Goal: Task Accomplishment & Management: Use online tool/utility

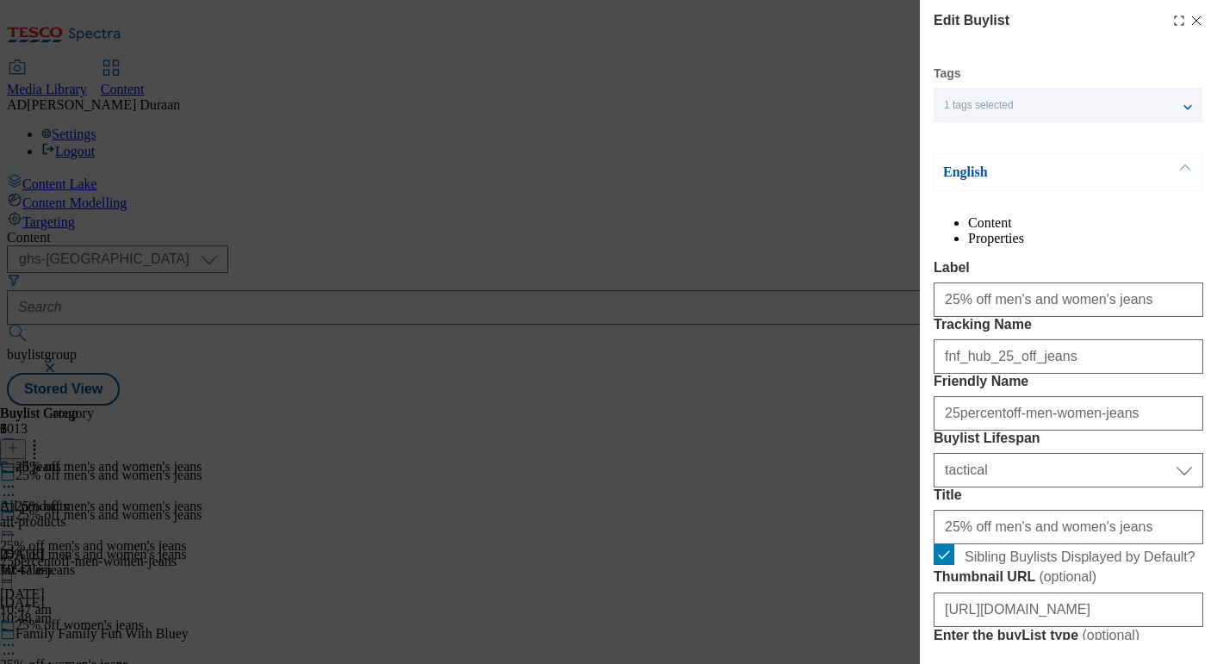
select select "ghs-[GEOGRAPHIC_DATA]"
select select "tactical"
select select "Banner"
click at [1179, 104] on div "1 tags selected" at bounding box center [1067, 105] width 269 height 34
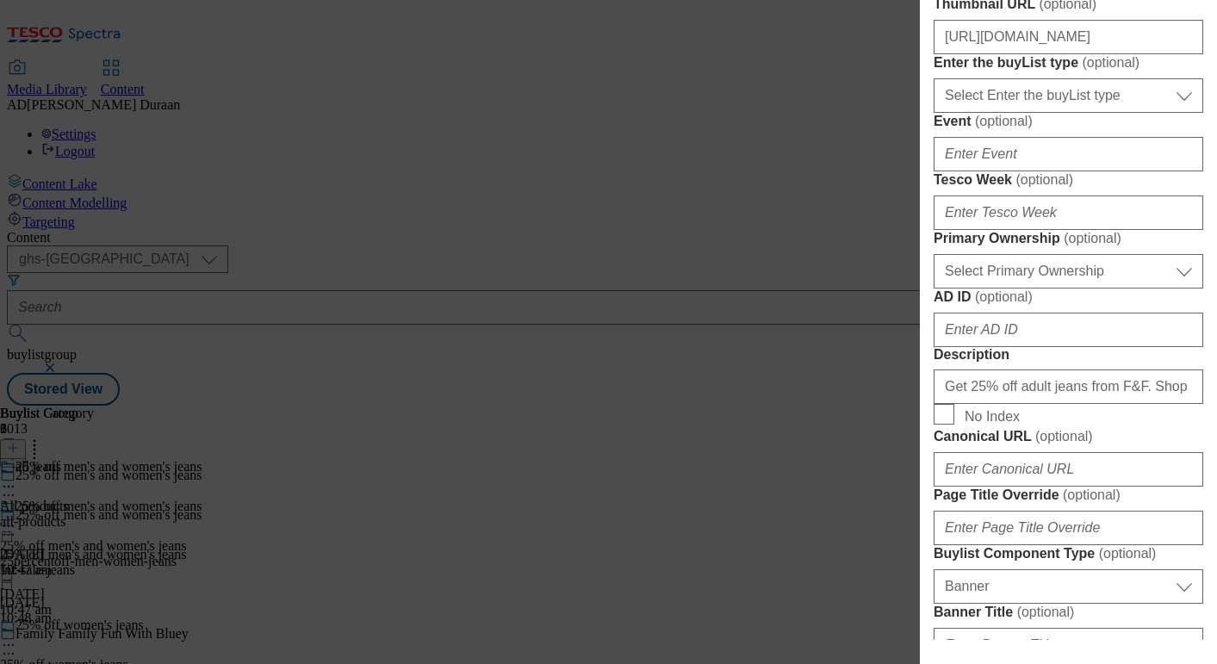
scroll to position [567, 0]
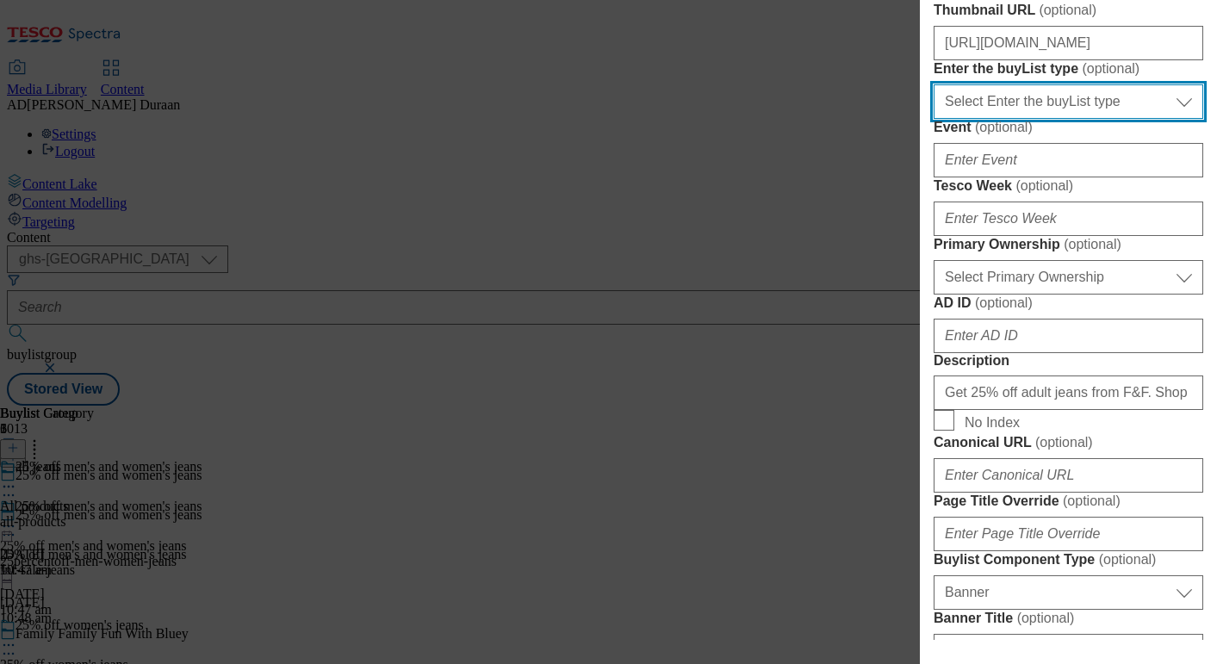
click at [1135, 119] on select "Select Enter the buyList type event supplier funded long term >4 weeks supplier…" at bounding box center [1068, 101] width 270 height 34
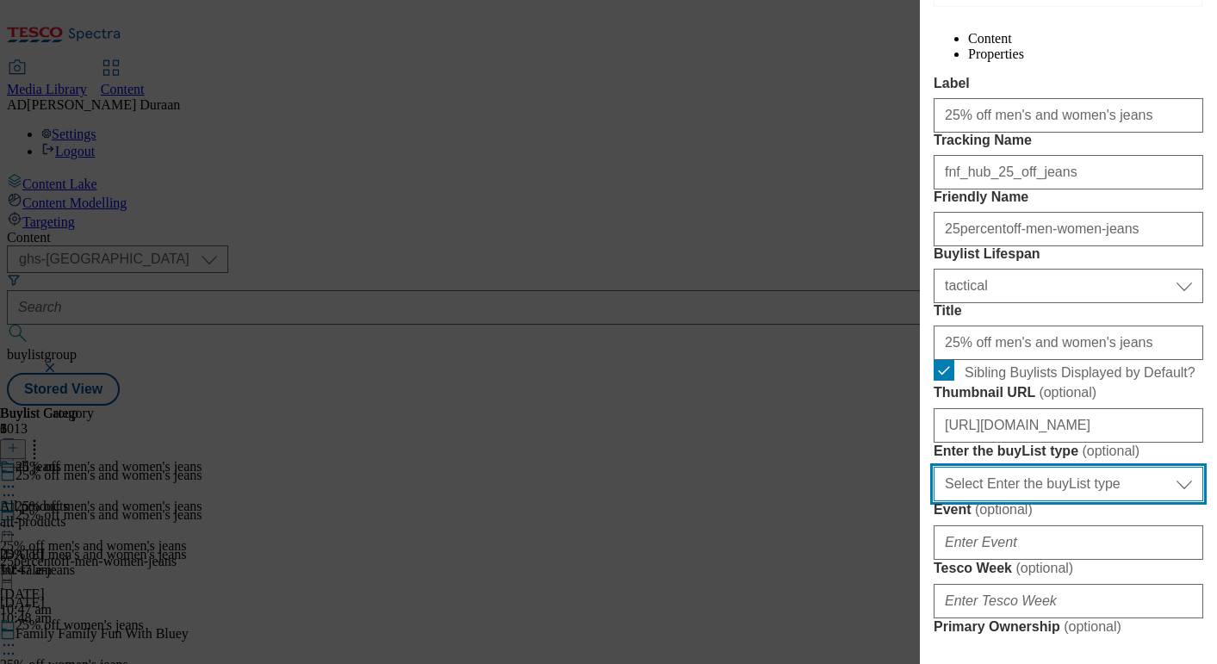
scroll to position [136, 0]
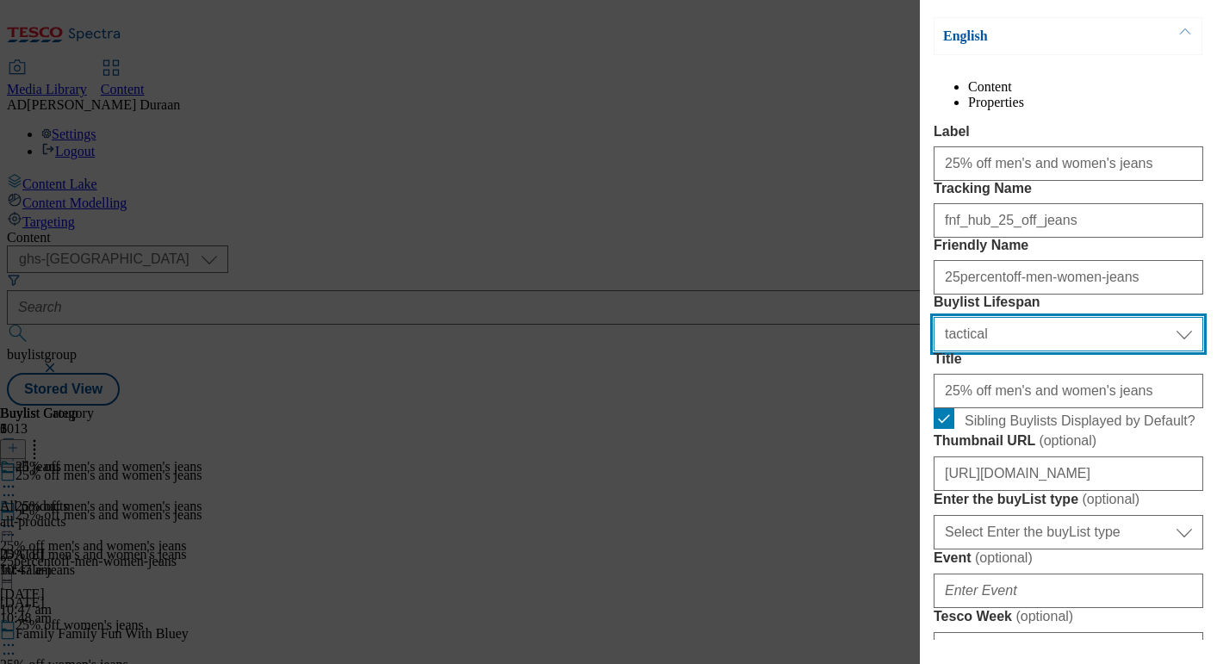
click at [1113, 351] on select "Select Buylist Lifespan evergreen seasonal tactical" at bounding box center [1068, 334] width 270 height 34
select select "seasonal"
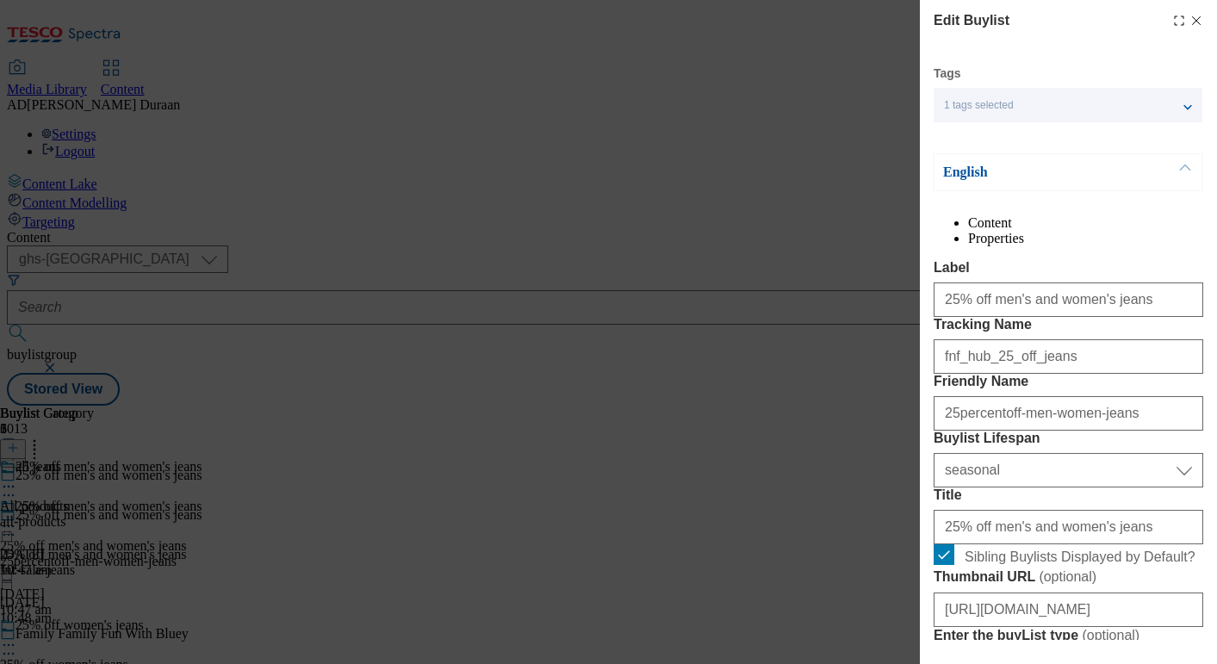
scroll to position [1827, 0]
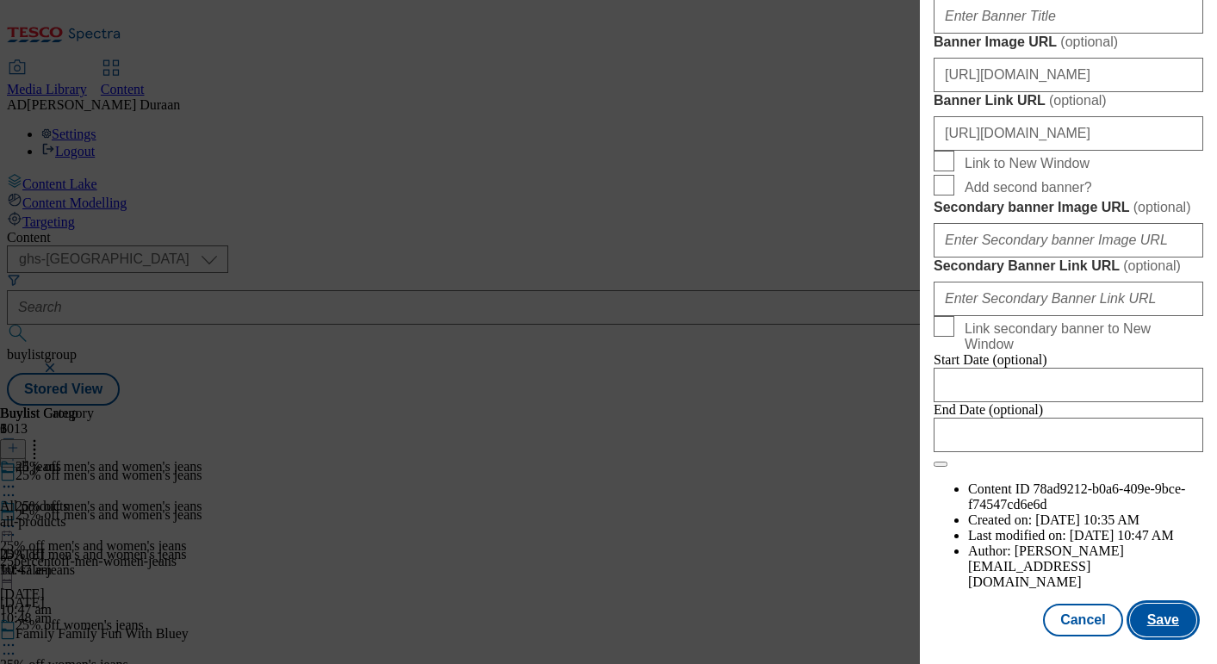
click at [1161, 616] on button "Save" at bounding box center [1163, 620] width 66 height 33
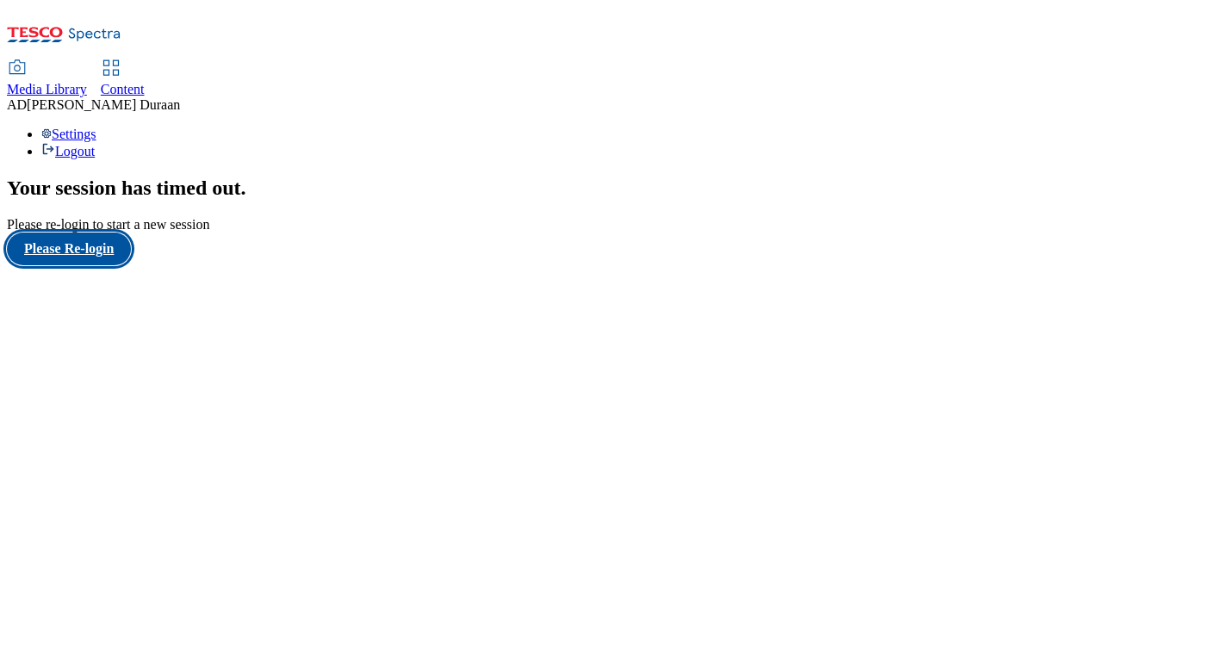
click at [72, 265] on button "Please Re-login" at bounding box center [69, 249] width 124 height 33
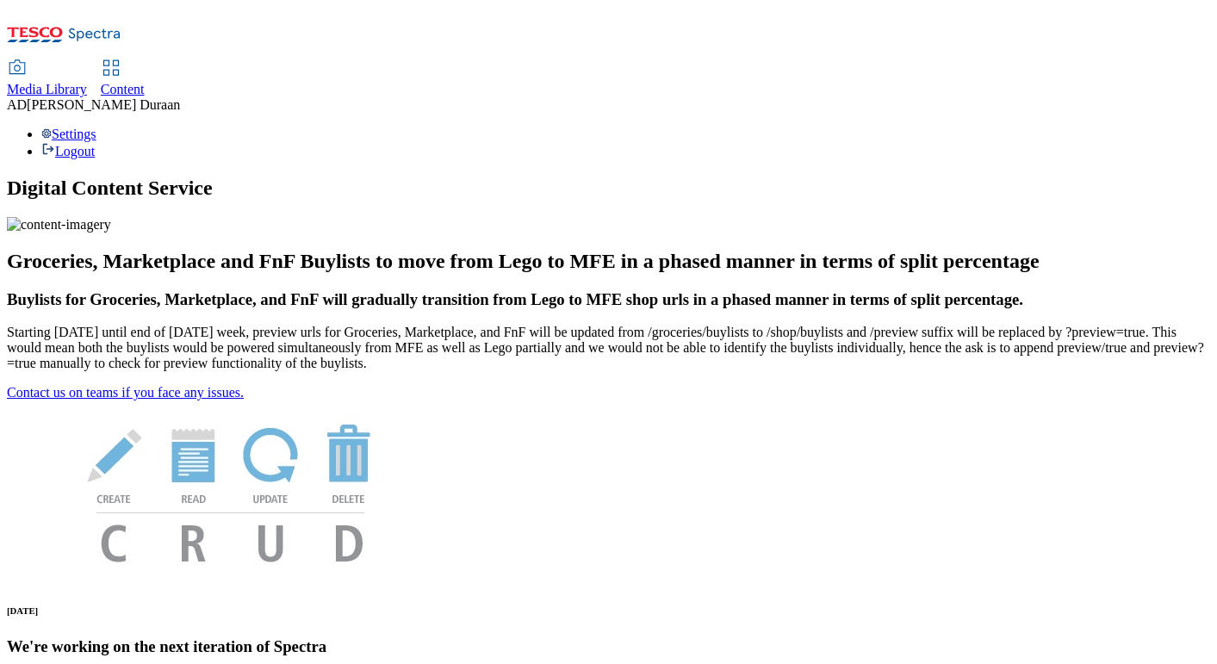
click at [145, 82] on span "Content" at bounding box center [123, 89] width 44 height 15
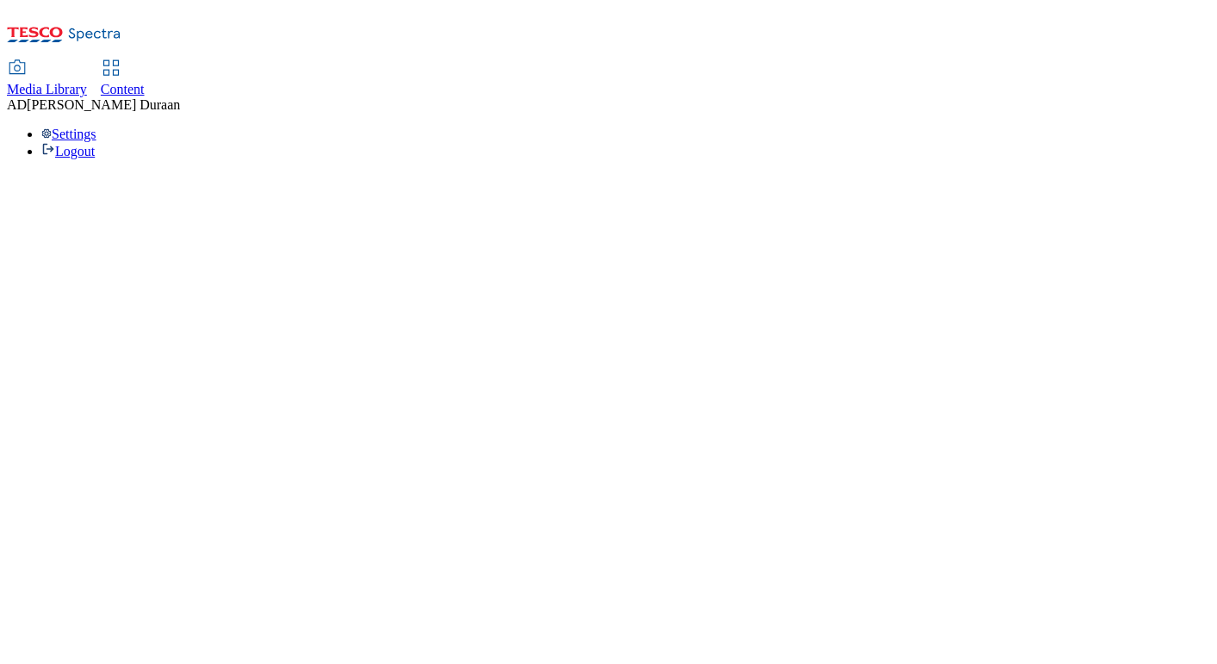
select select "ghs-uk"
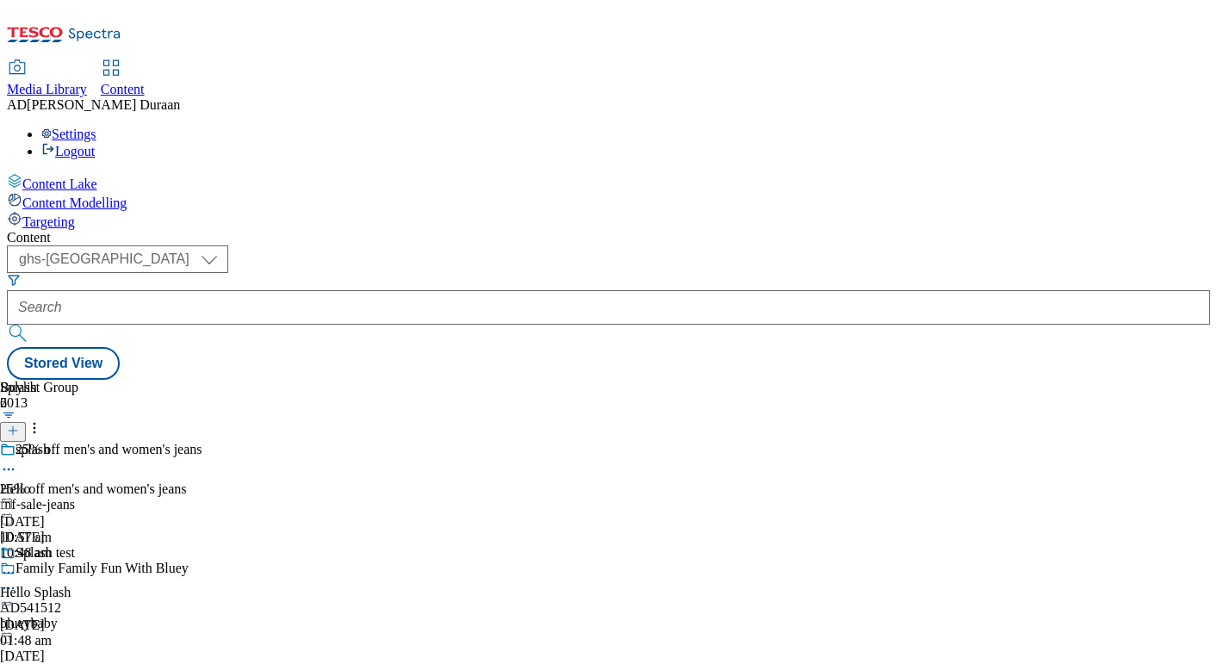
click at [17, 461] on icon at bounding box center [8, 469] width 17 height 17
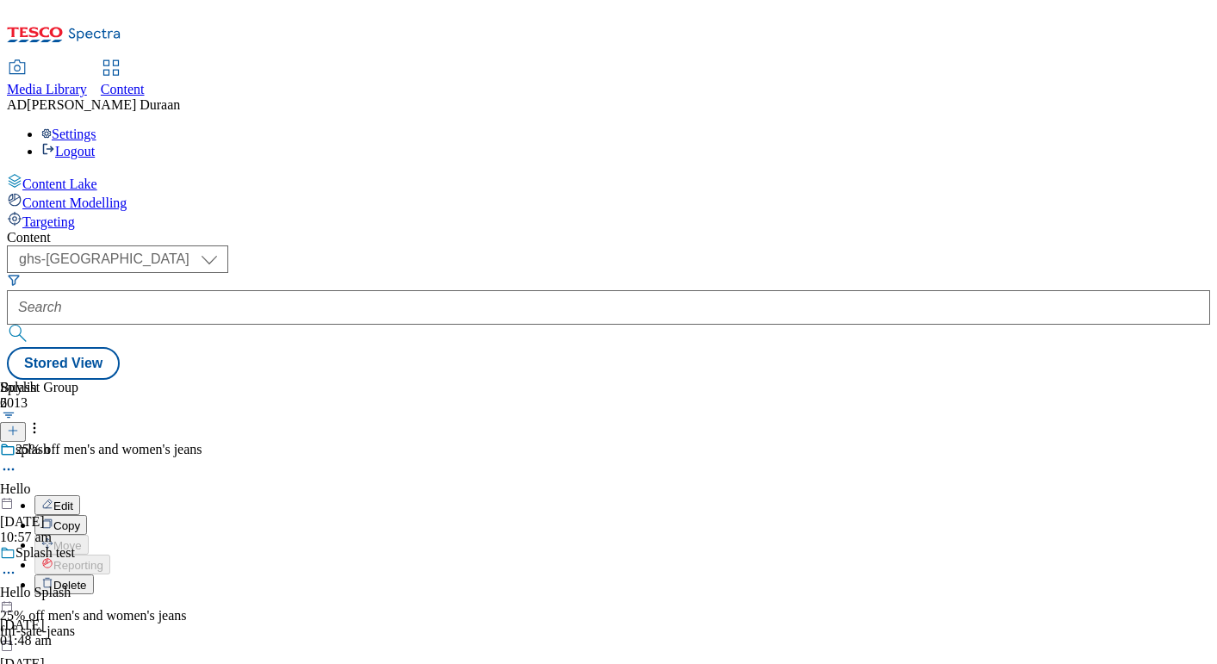
click at [73, 499] on span "Edit" at bounding box center [63, 505] width 20 height 13
select select "fandf"
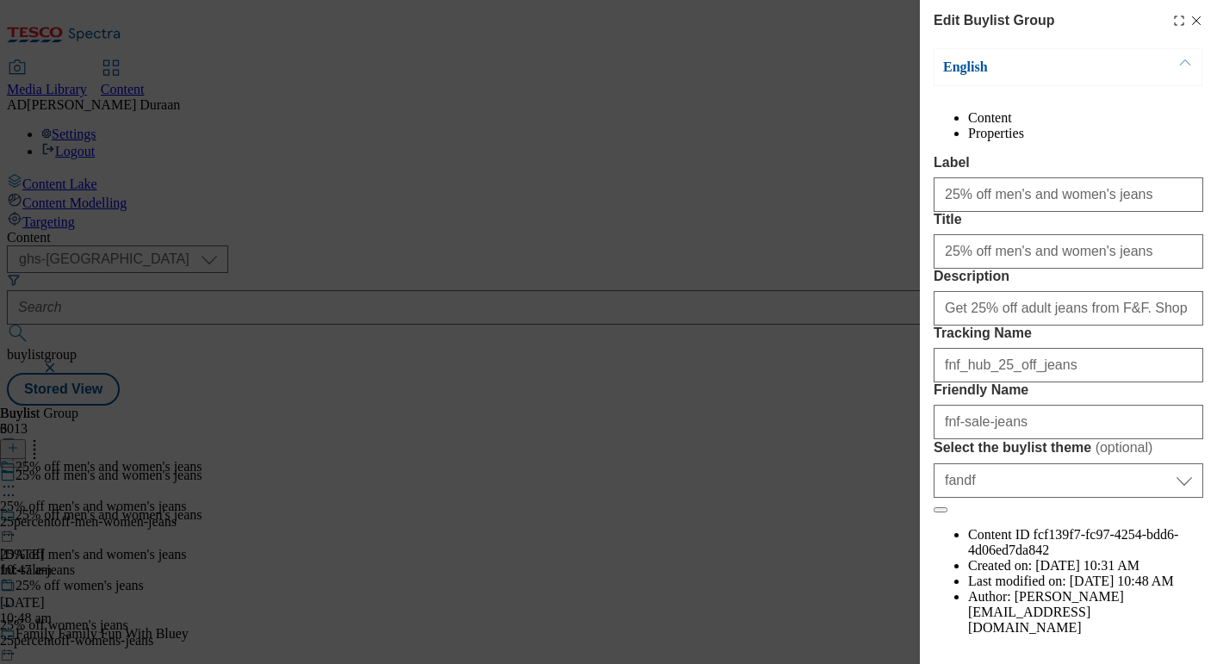
scroll to position [111, 0]
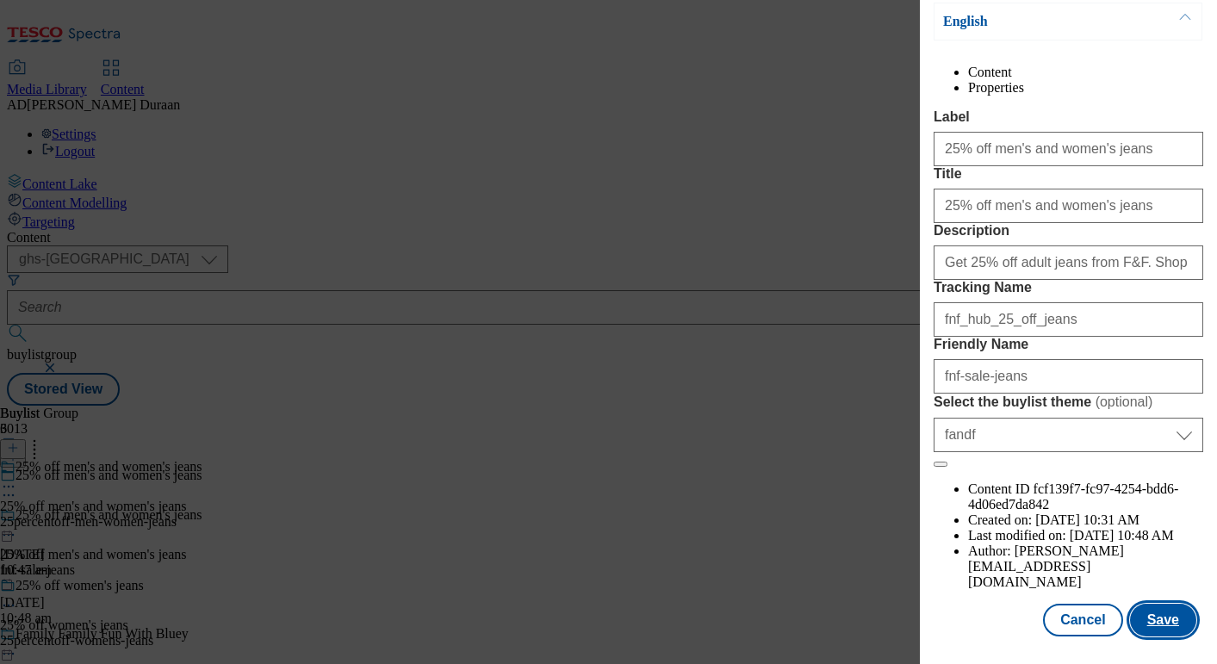
click at [1163, 620] on button "Save" at bounding box center [1163, 620] width 66 height 33
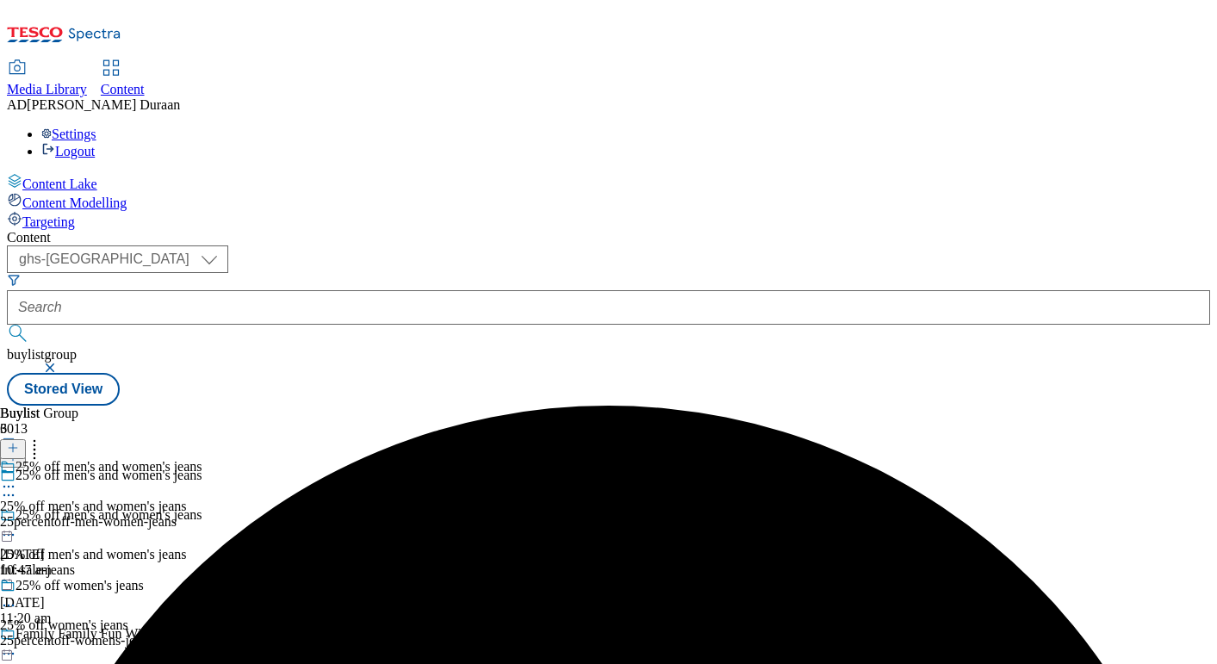
click at [17, 478] on icon at bounding box center [8, 486] width 17 height 17
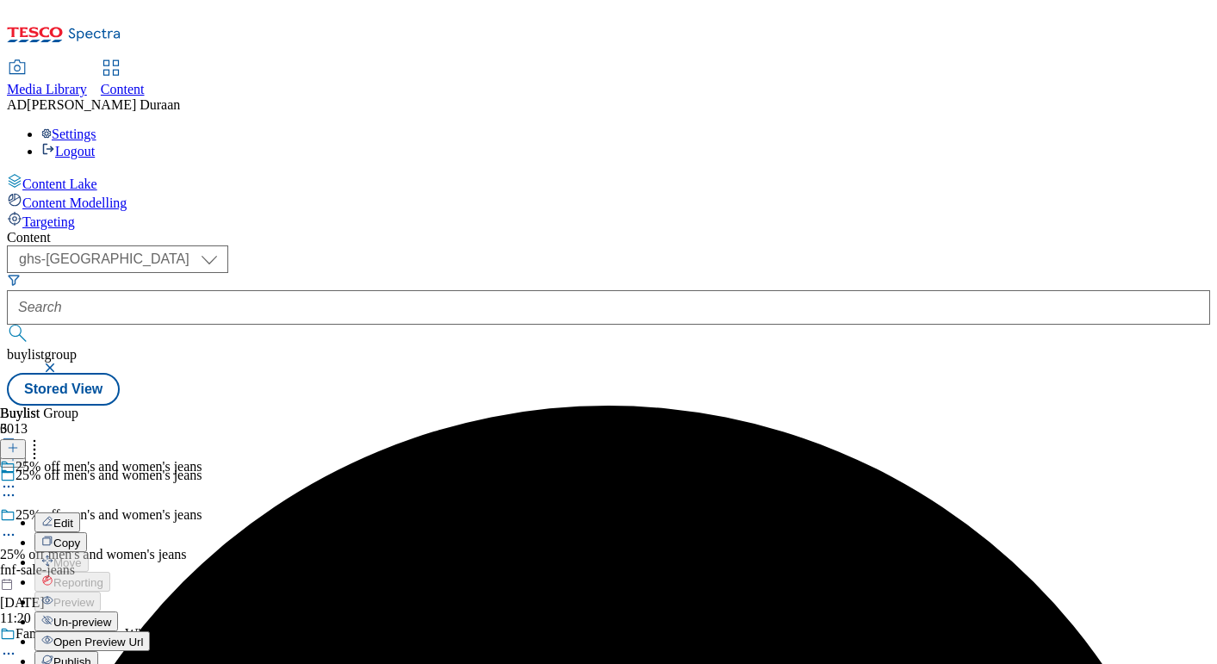
click at [202, 459] on div "25% off men's and women's jeans Edit Copy Move Reporting Preview Un-preview Ope…" at bounding box center [101, 584] width 202 height 251
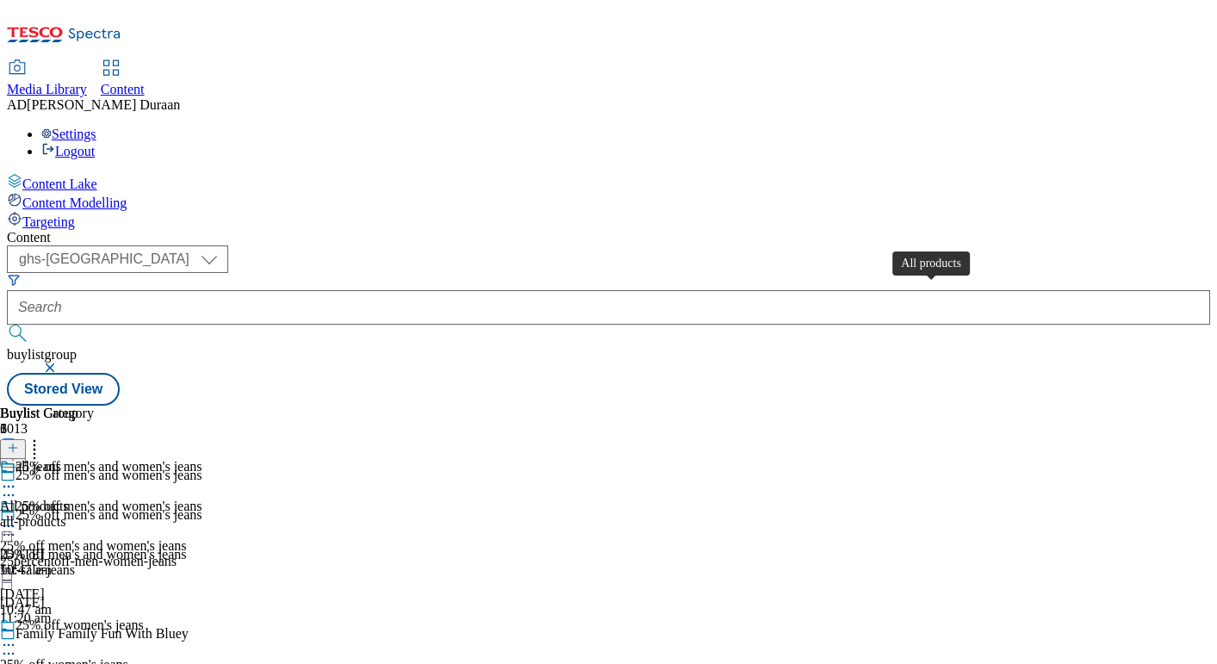
click at [69, 499] on span "All products" at bounding box center [34, 507] width 69 height 16
click at [17, 518] on icon at bounding box center [8, 526] width 17 height 17
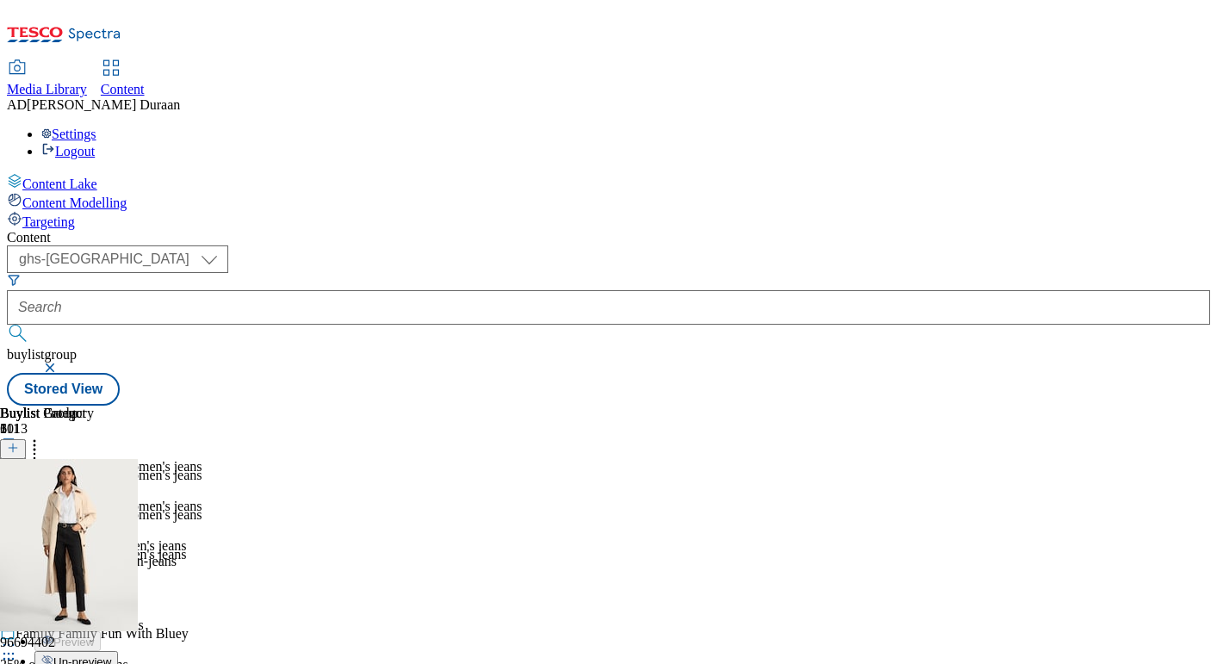
click at [80, 552] on button "Edit" at bounding box center [57, 562] width 46 height 20
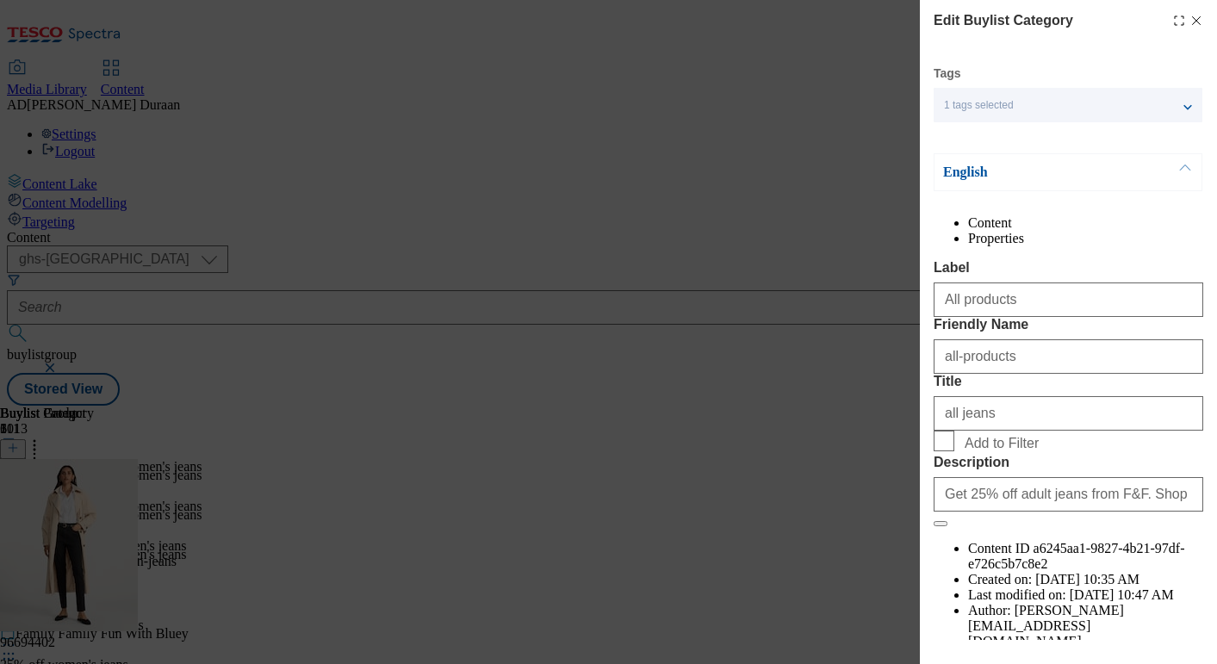
click at [1075, 107] on div "1 tags selected" at bounding box center [1067, 105] width 269 height 34
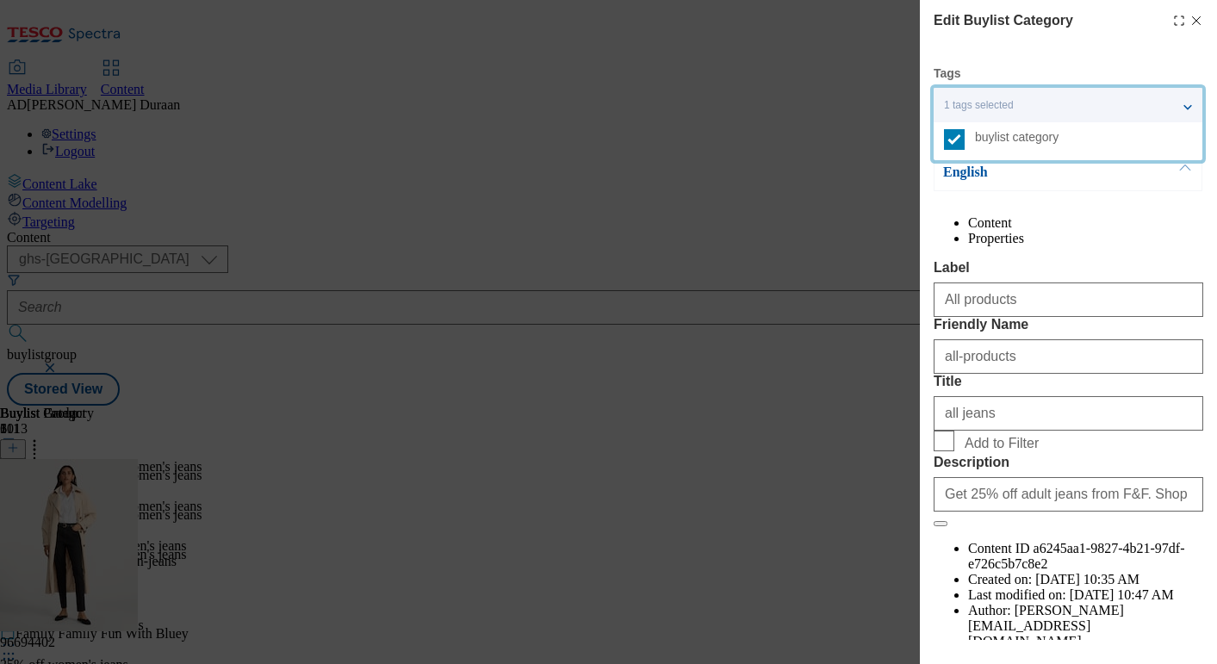
click at [1102, 62] on div "Edit Buylist Category Tags 1 tags selected buylist category English Content Pro…" at bounding box center [1068, 352] width 270 height 685
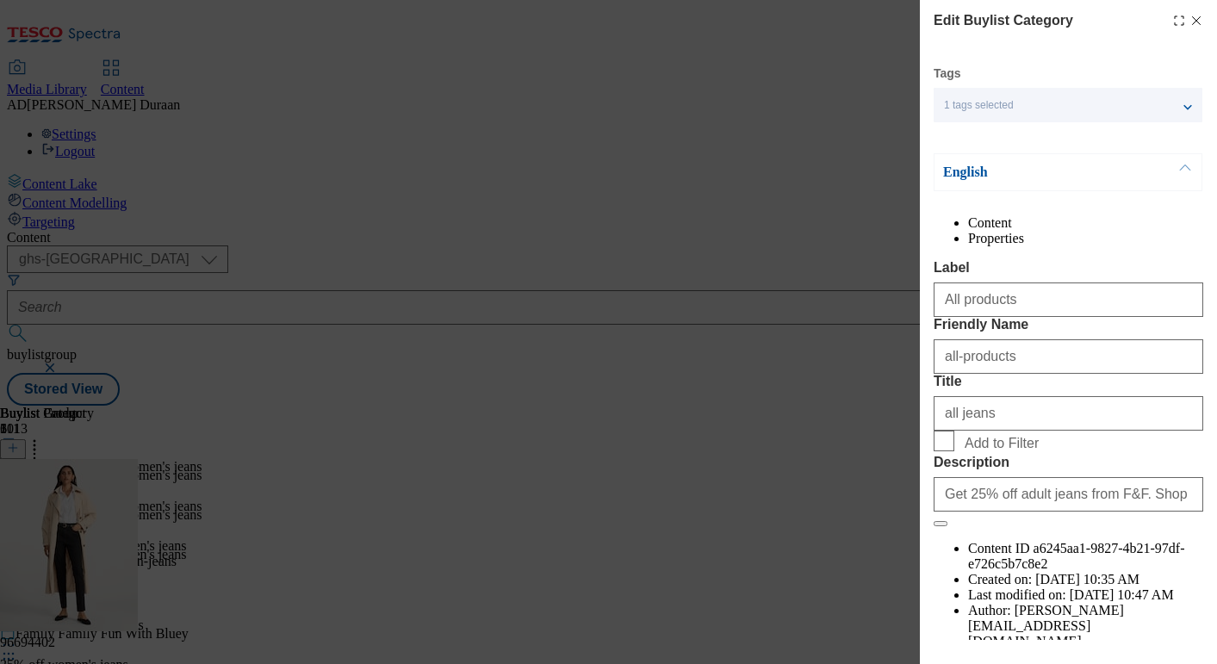
scroll to position [92, 0]
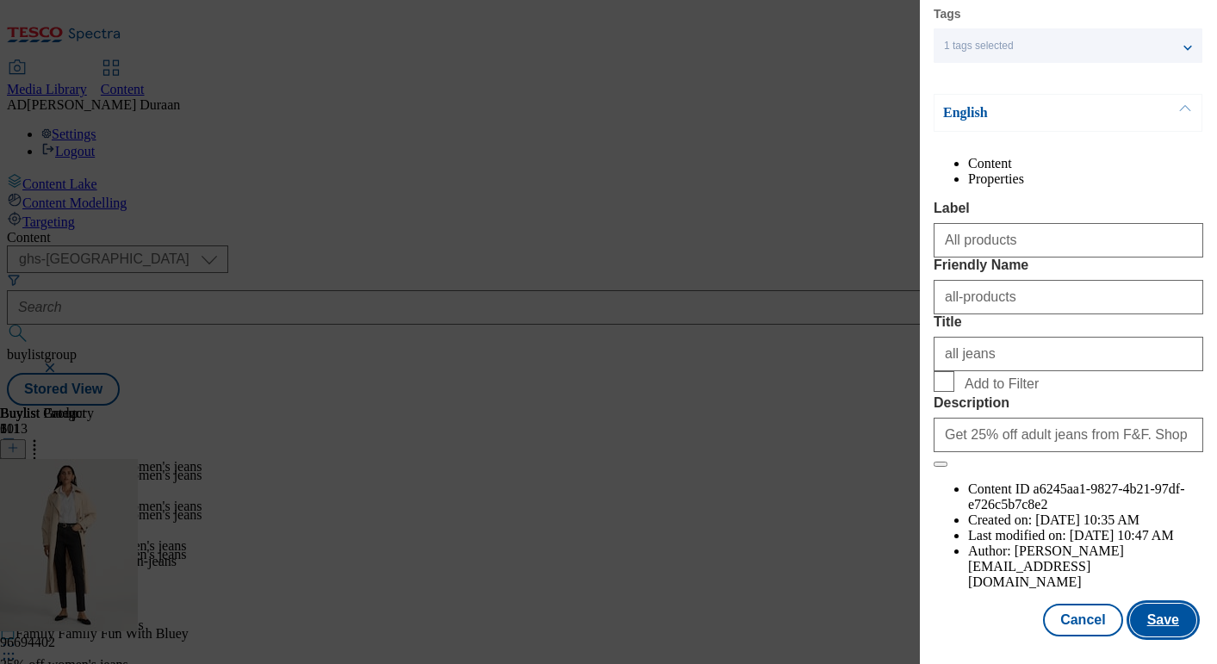
click at [1162, 621] on button "Save" at bounding box center [1163, 620] width 66 height 33
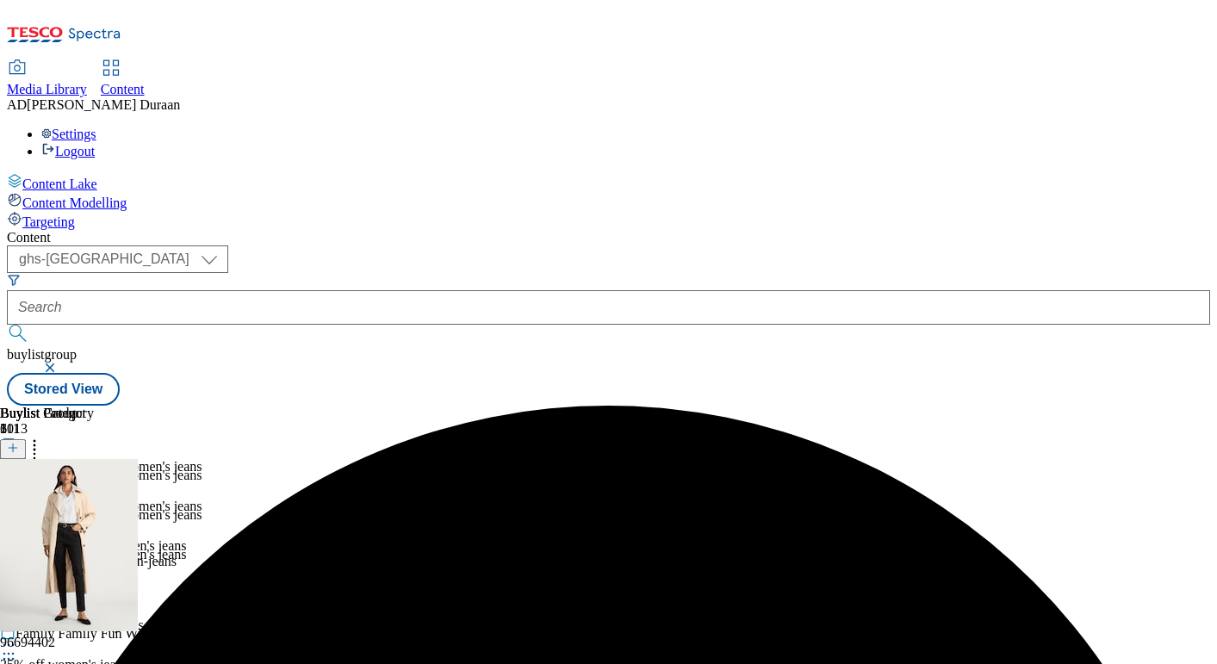
scroll to position [0, 312]
click at [6, 525] on circle at bounding box center [4, 526] width 3 height 3
click at [80, 552] on button "Edit" at bounding box center [57, 562] width 46 height 20
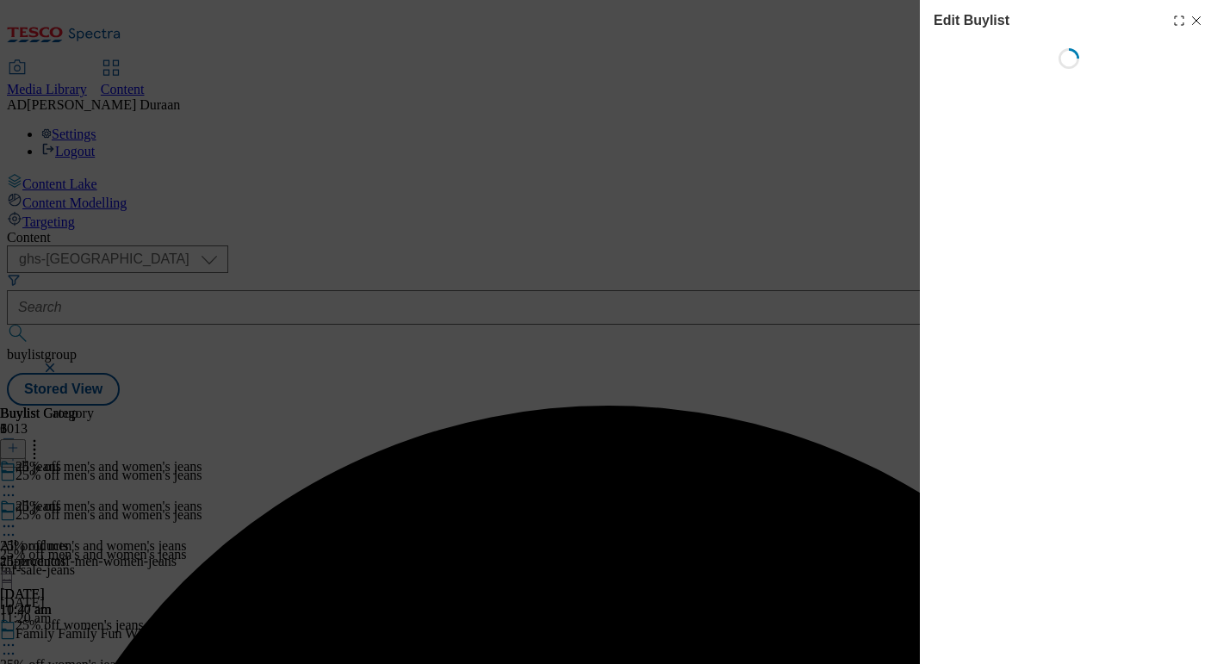
select select "tactical"
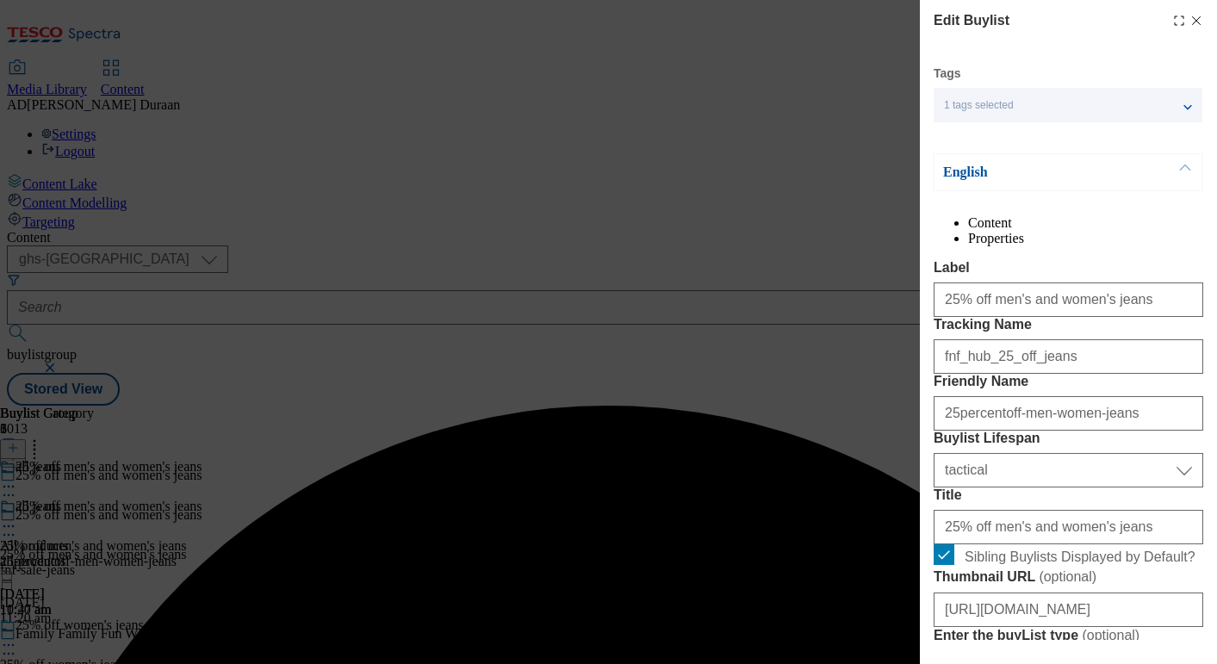
select select "Banner"
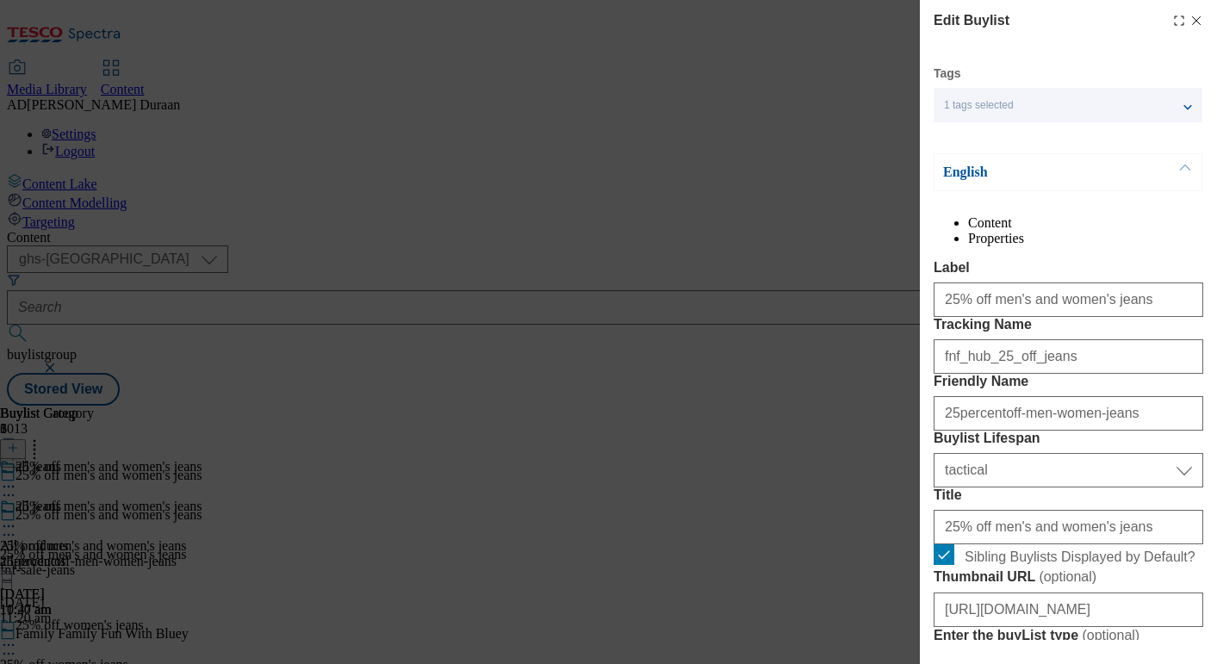
click at [1186, 103] on div "1 tags selected" at bounding box center [1067, 105] width 269 height 34
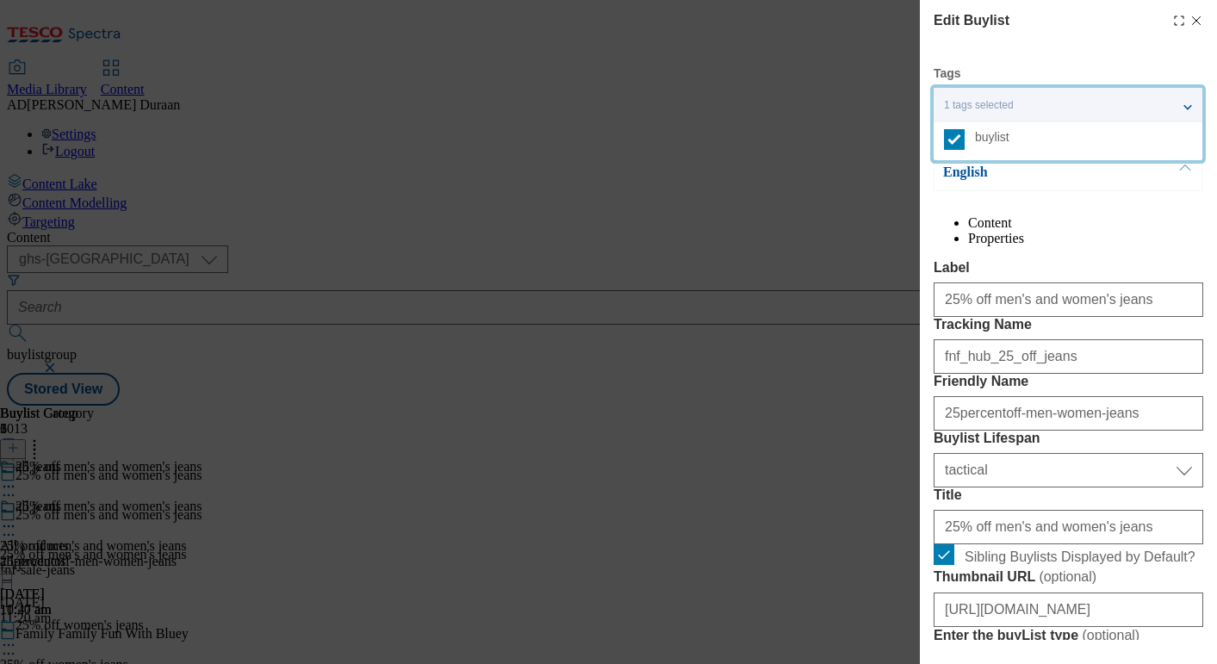
click at [1101, 25] on div "Edit Buylist" at bounding box center [1068, 20] width 270 height 21
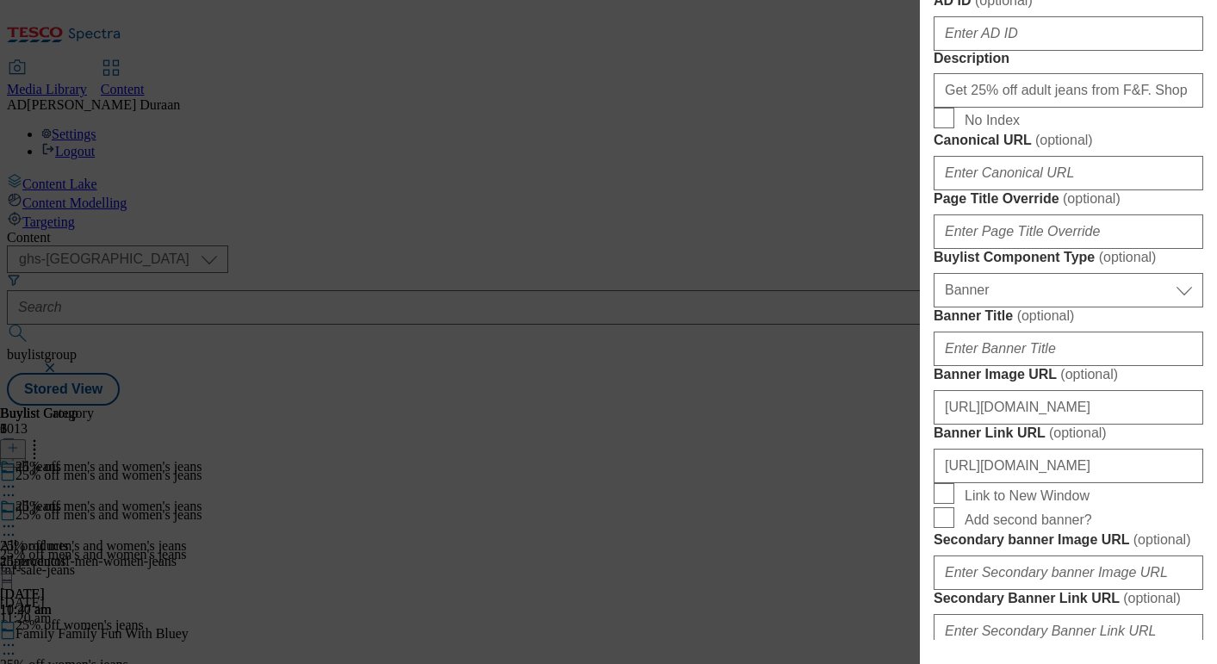
scroll to position [1827, 0]
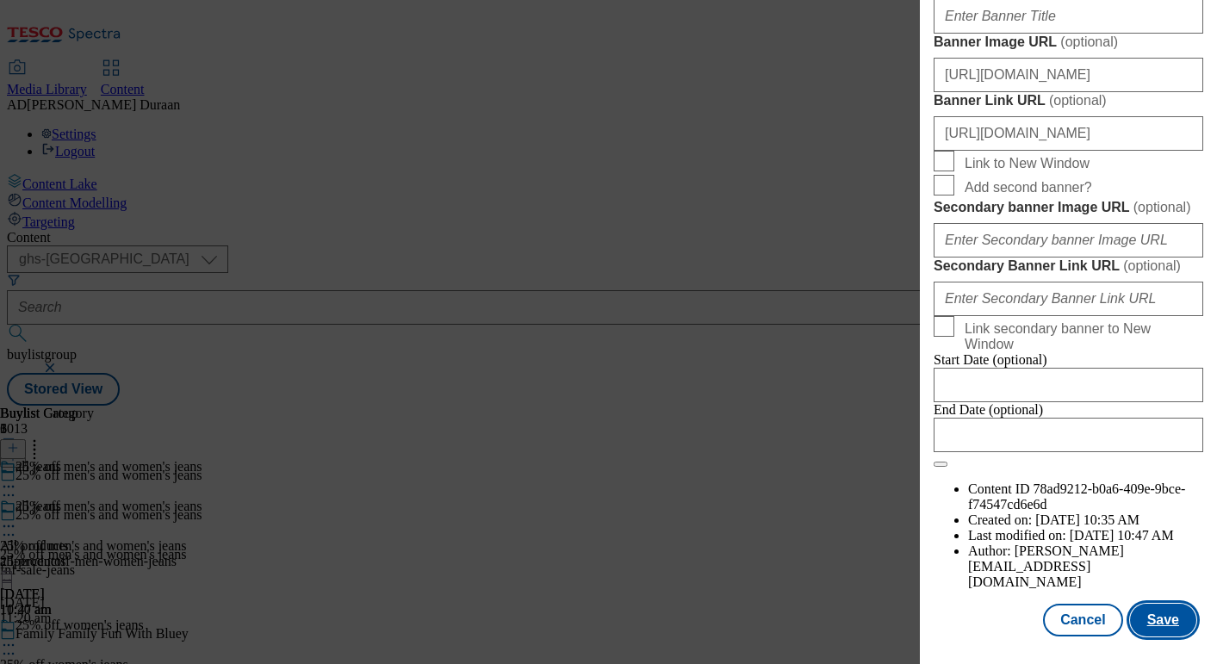
click at [1177, 616] on button "Save" at bounding box center [1163, 620] width 66 height 33
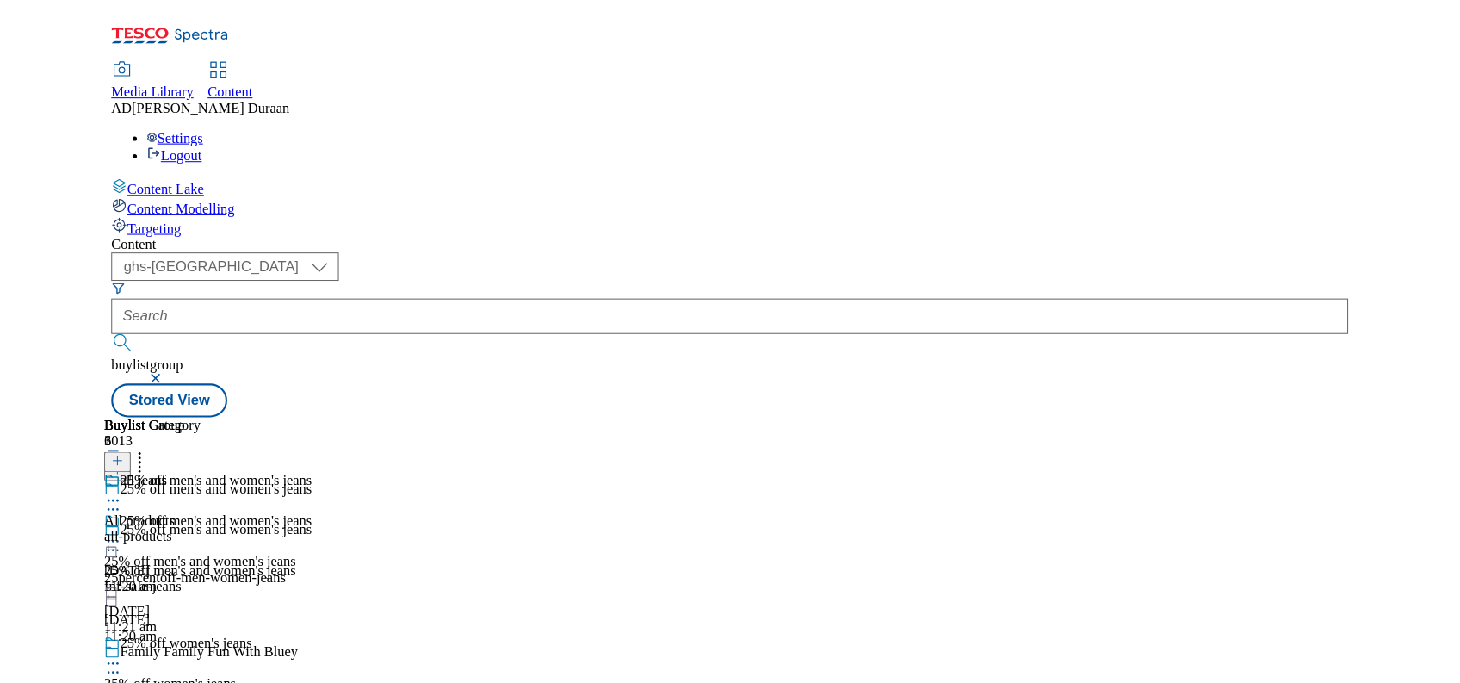
scroll to position [140, 0]
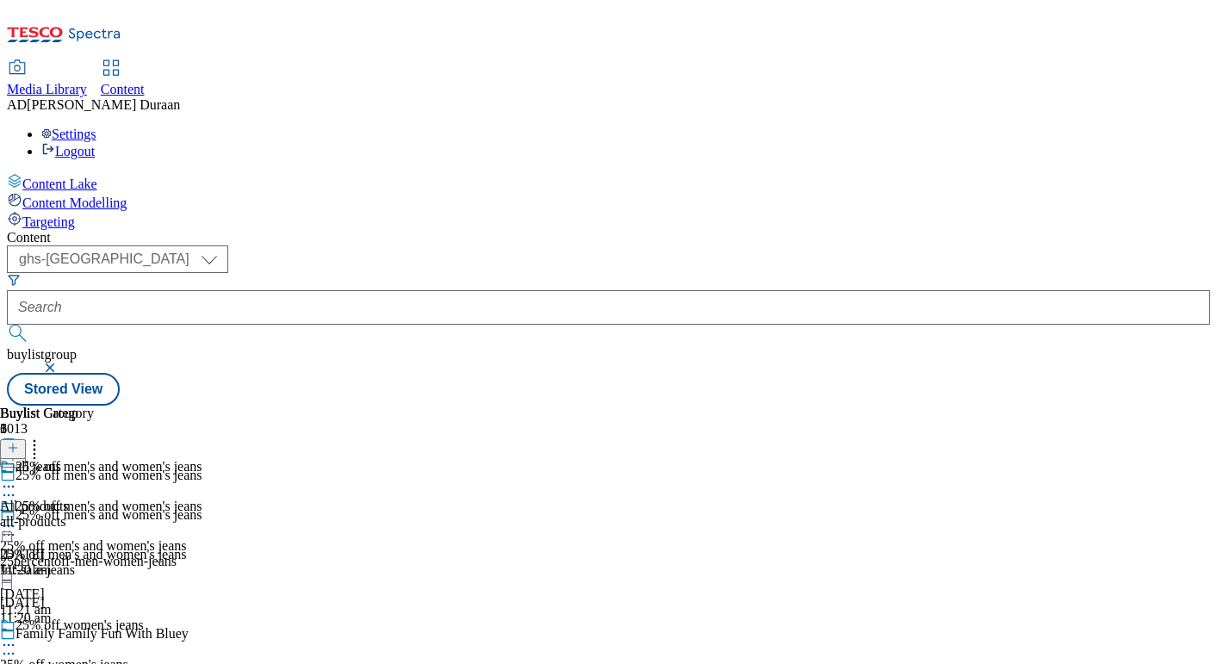
click at [17, 518] on icon at bounding box center [8, 526] width 17 height 17
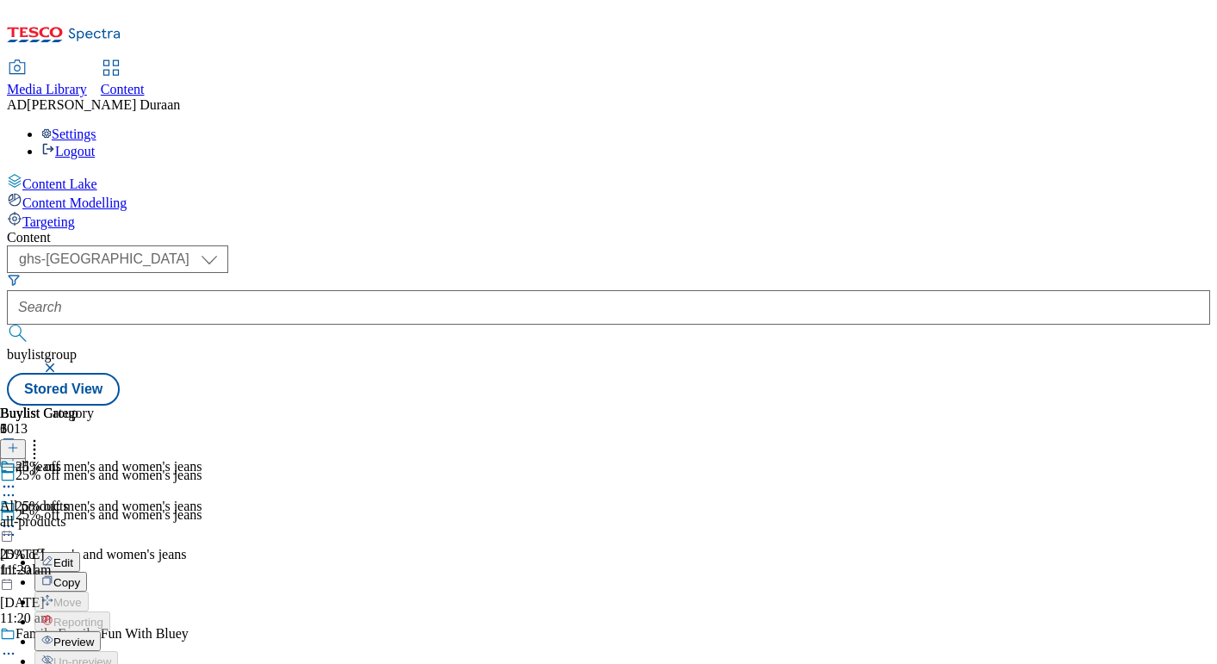
click at [94, 636] on span "Preview" at bounding box center [73, 642] width 40 height 13
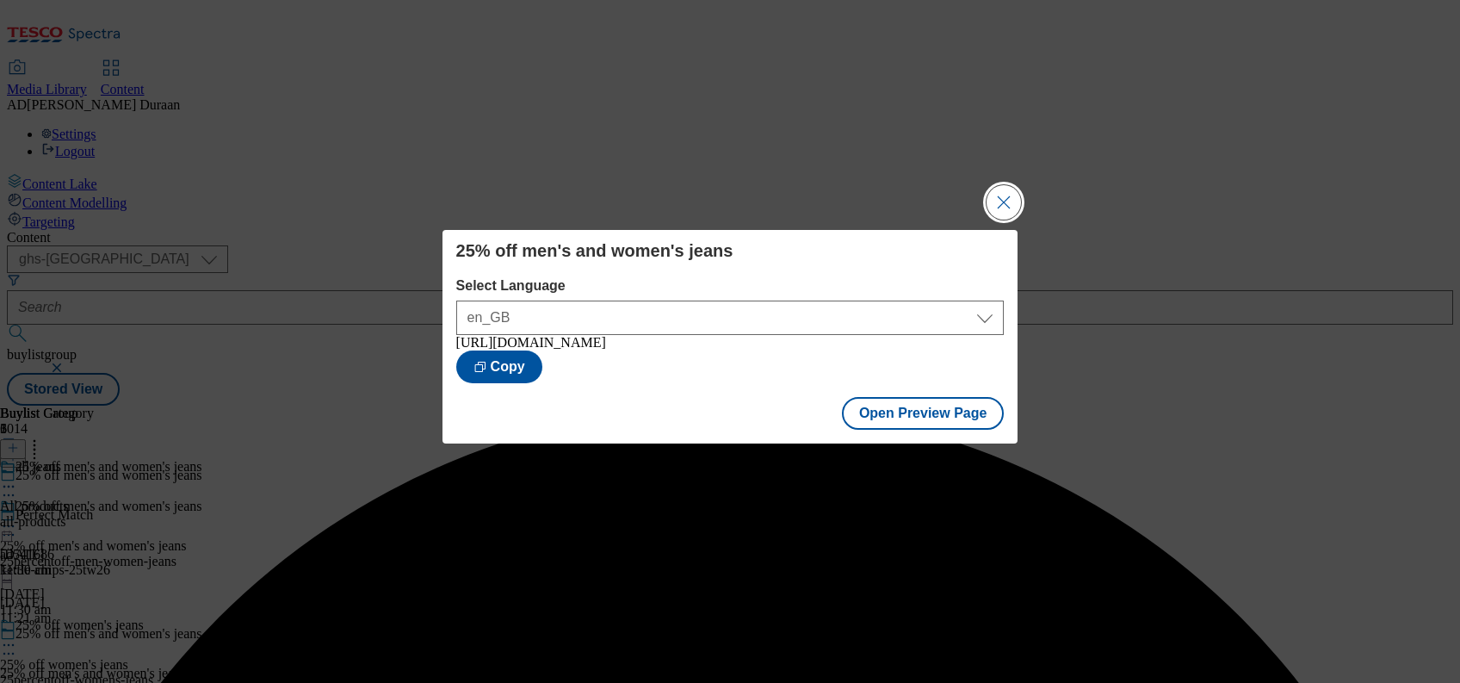
scroll to position [0, 0]
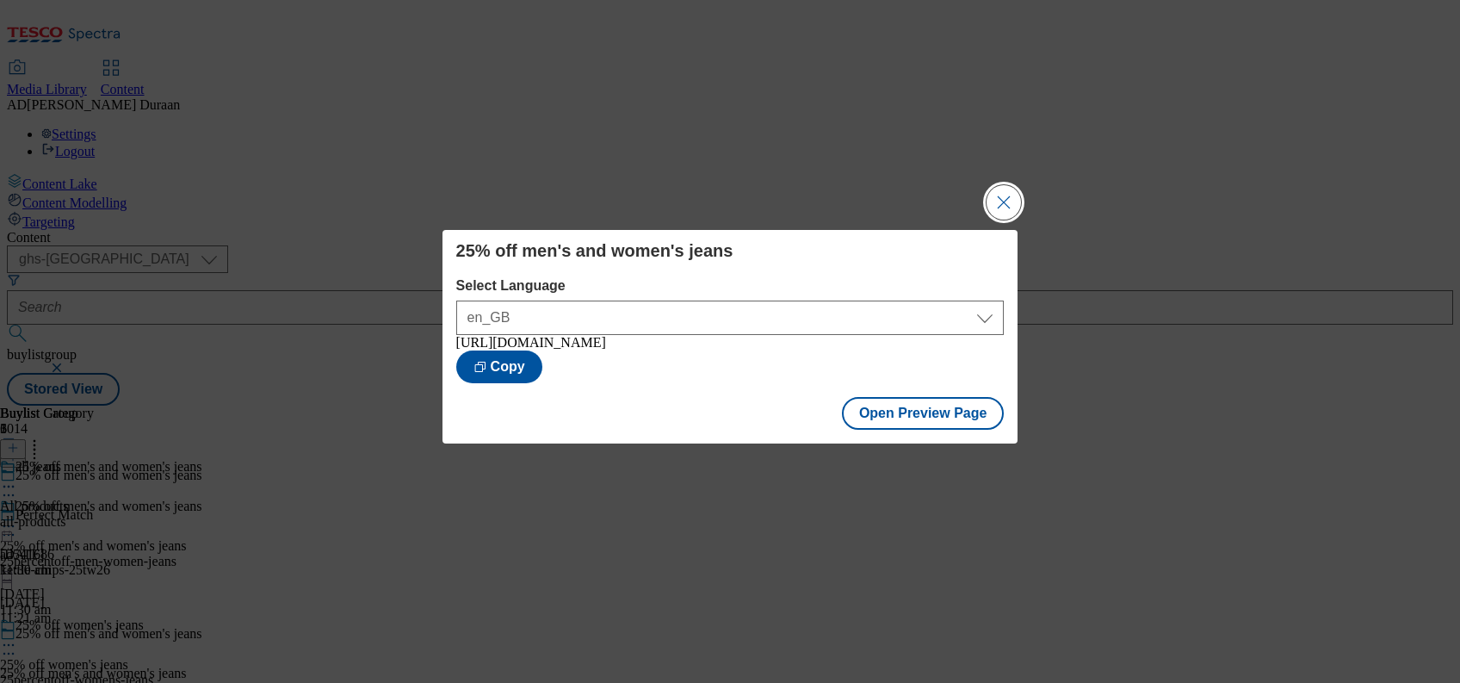
click at [1001, 200] on button "Close Modal" at bounding box center [1004, 202] width 34 height 34
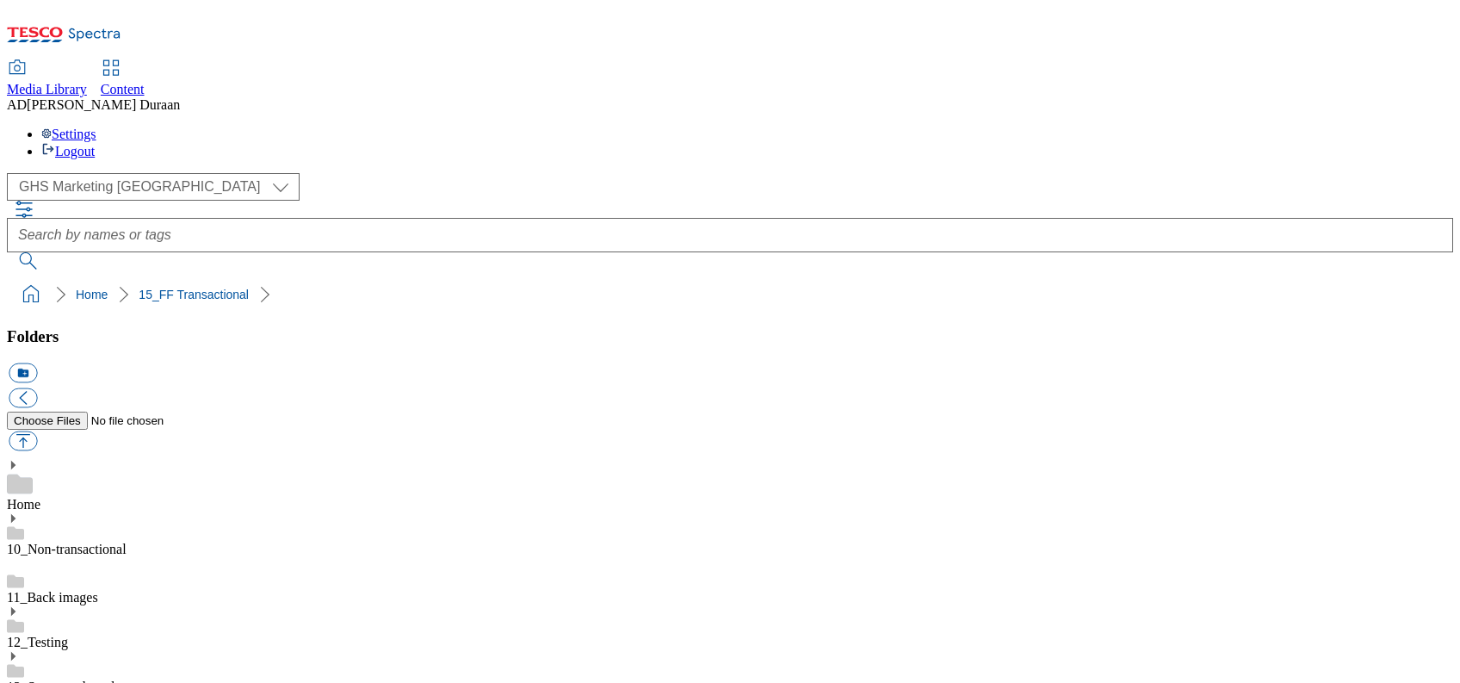
select select "flare-ghs-mktg"
